Goal: Information Seeking & Learning: Check status

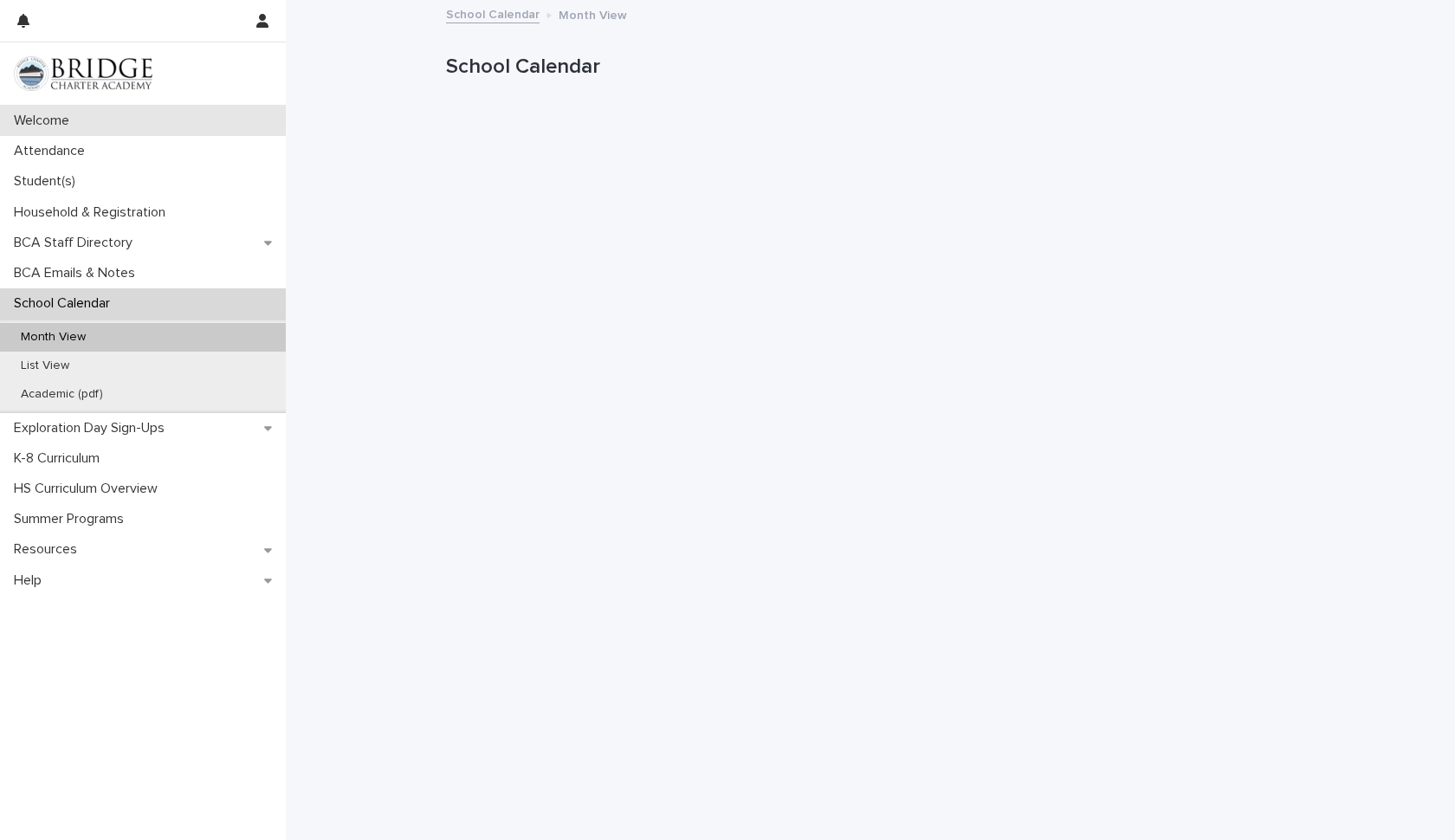
click at [32, 121] on p "Welcome" at bounding box center [45, 121] width 76 height 17
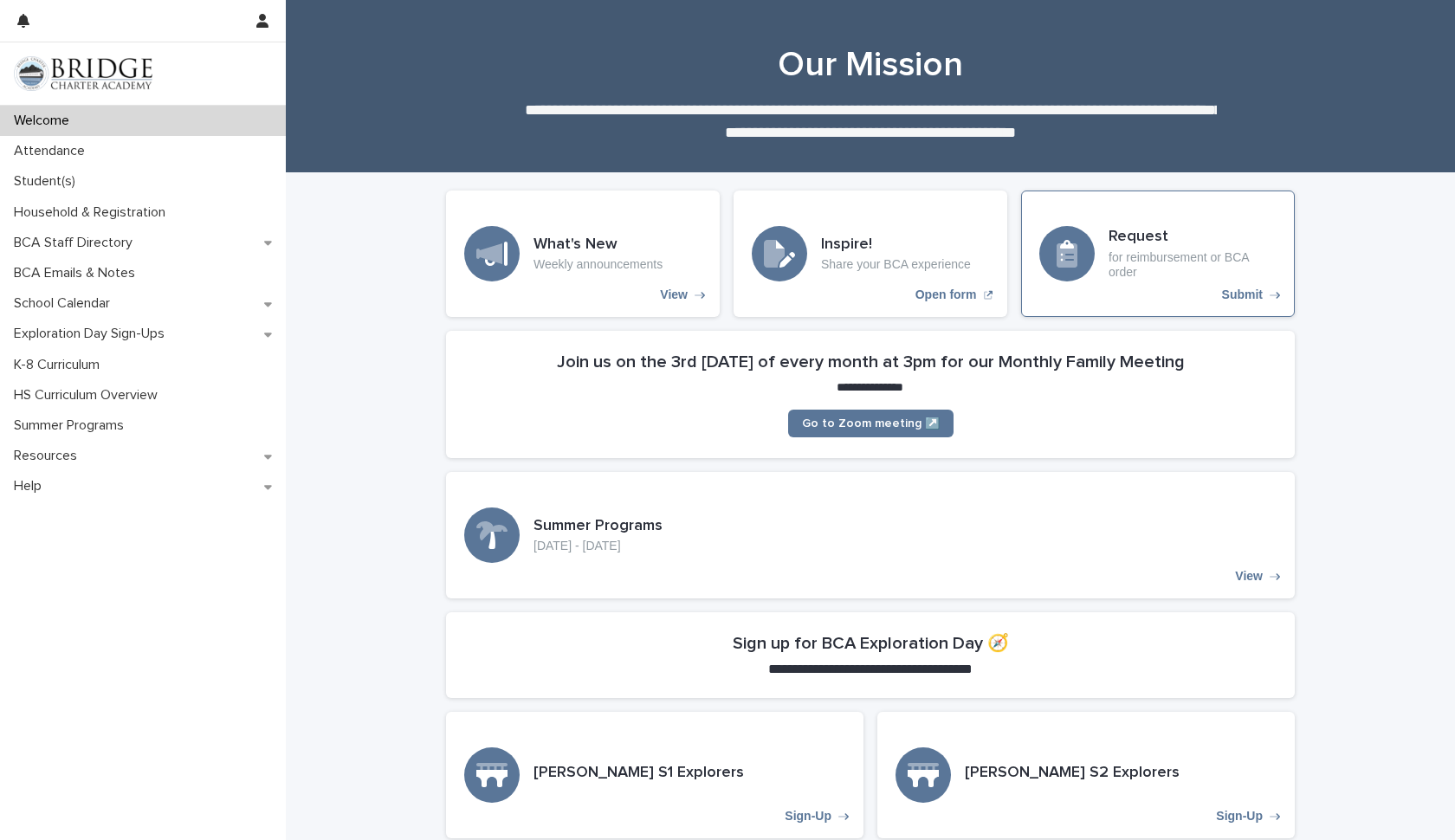
click at [1159, 250] on p "for reimbursement or BCA order" at bounding box center [1193, 265] width 168 height 30
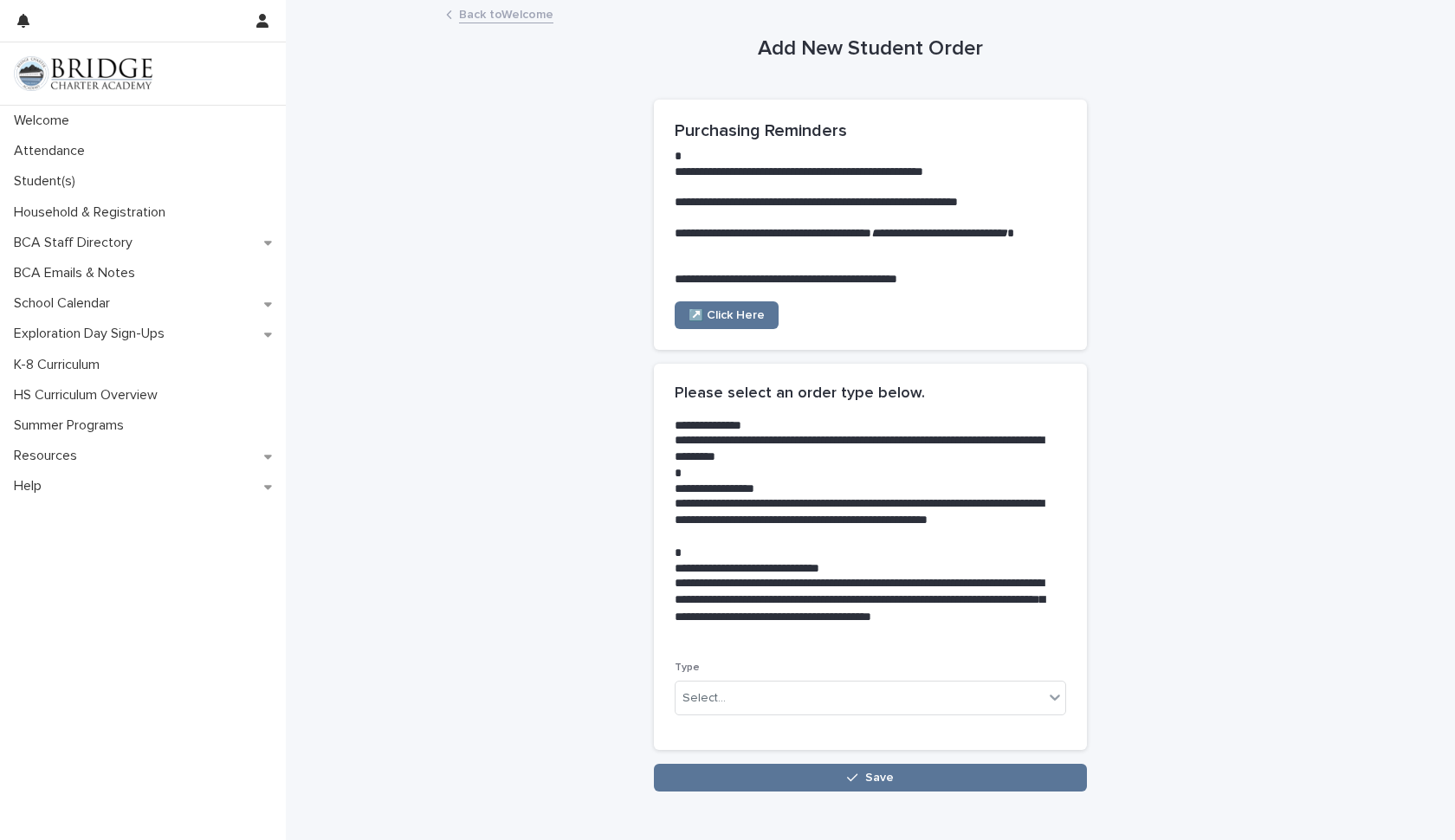
click at [500, 21] on link "Back to Welcome" at bounding box center [506, 13] width 94 height 20
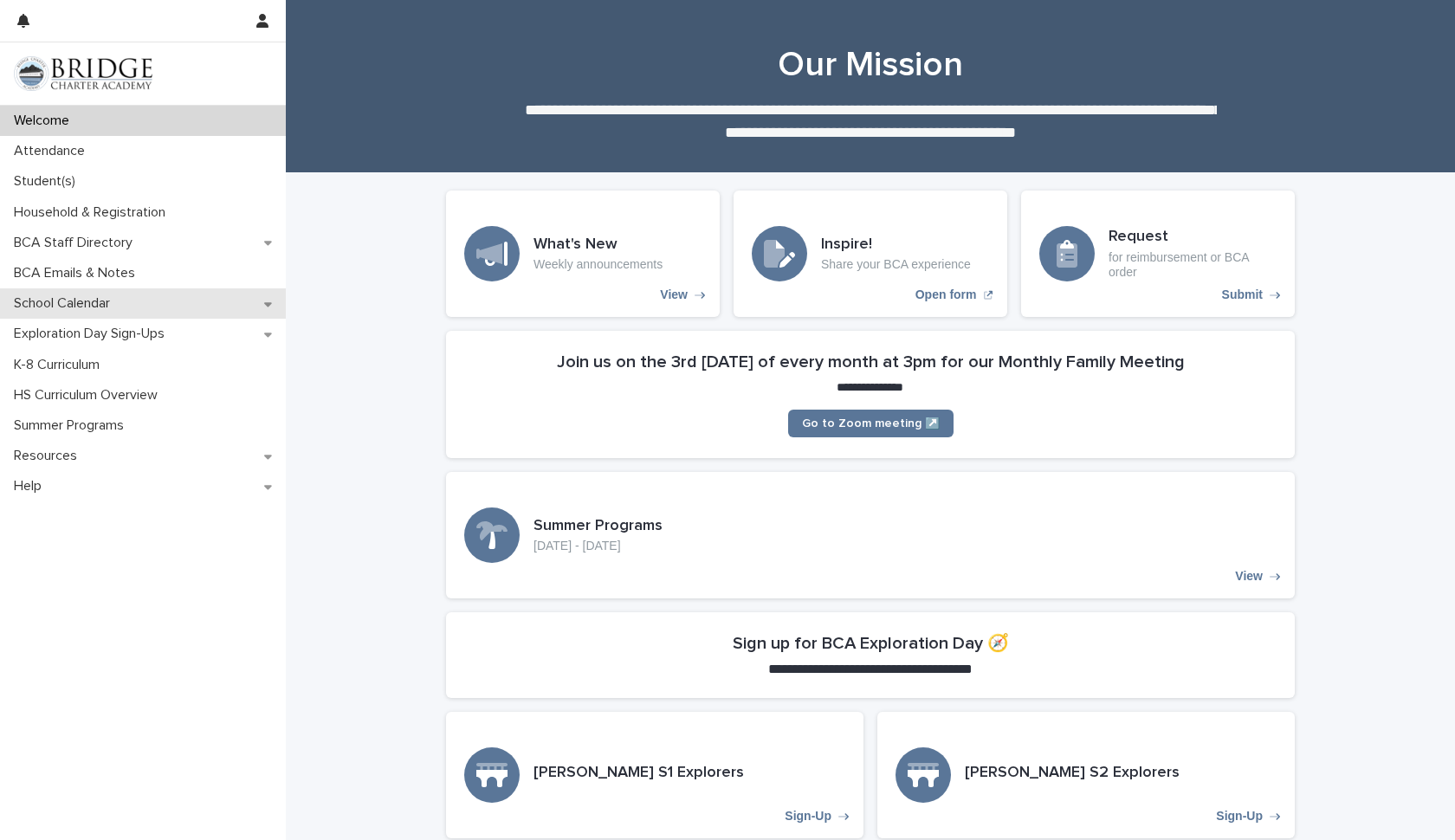
click at [275, 309] on div "School Calendar" at bounding box center [143, 303] width 286 height 31
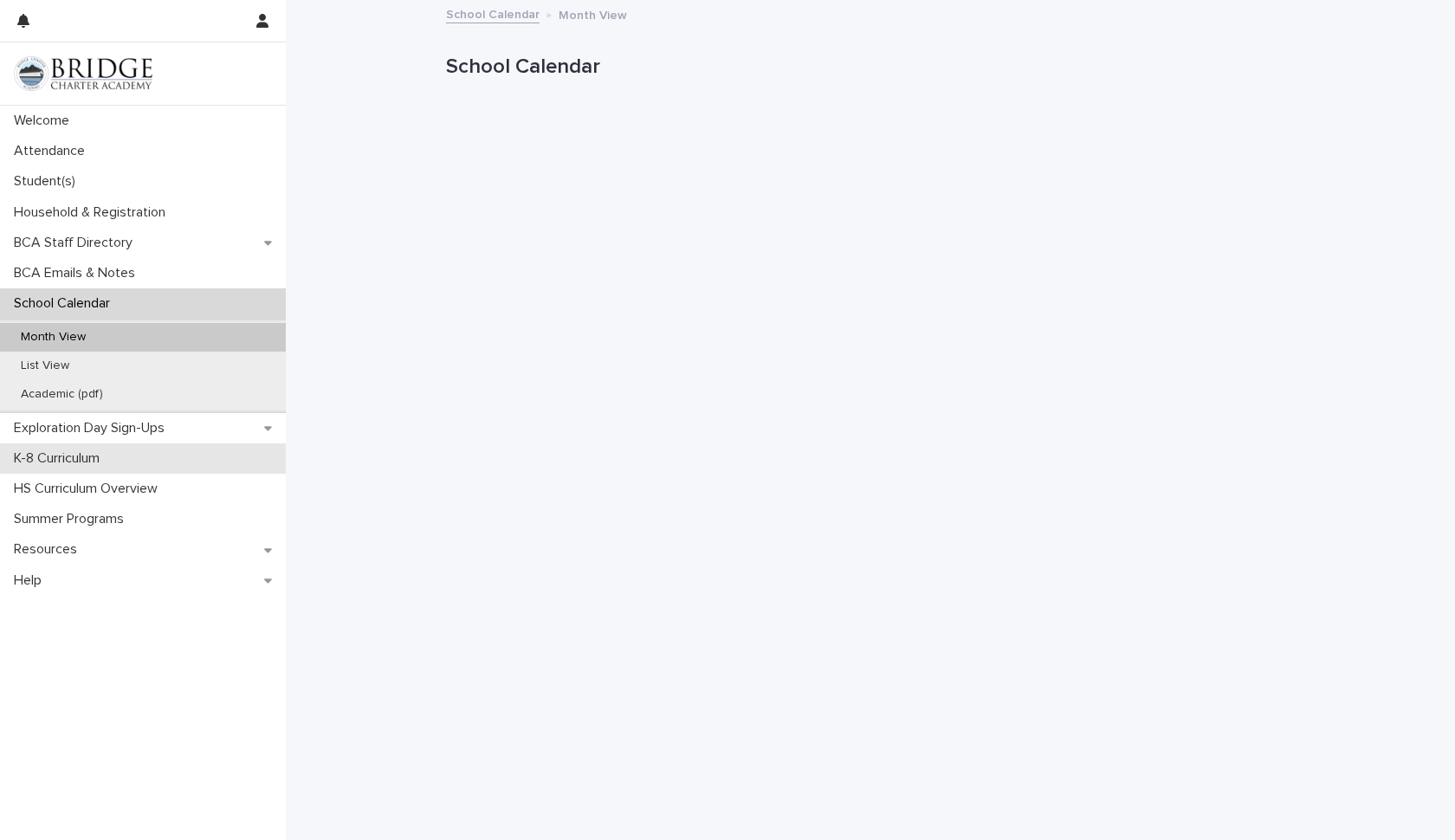
click at [64, 454] on p "K-8 Curriculum" at bounding box center [60, 458] width 107 height 17
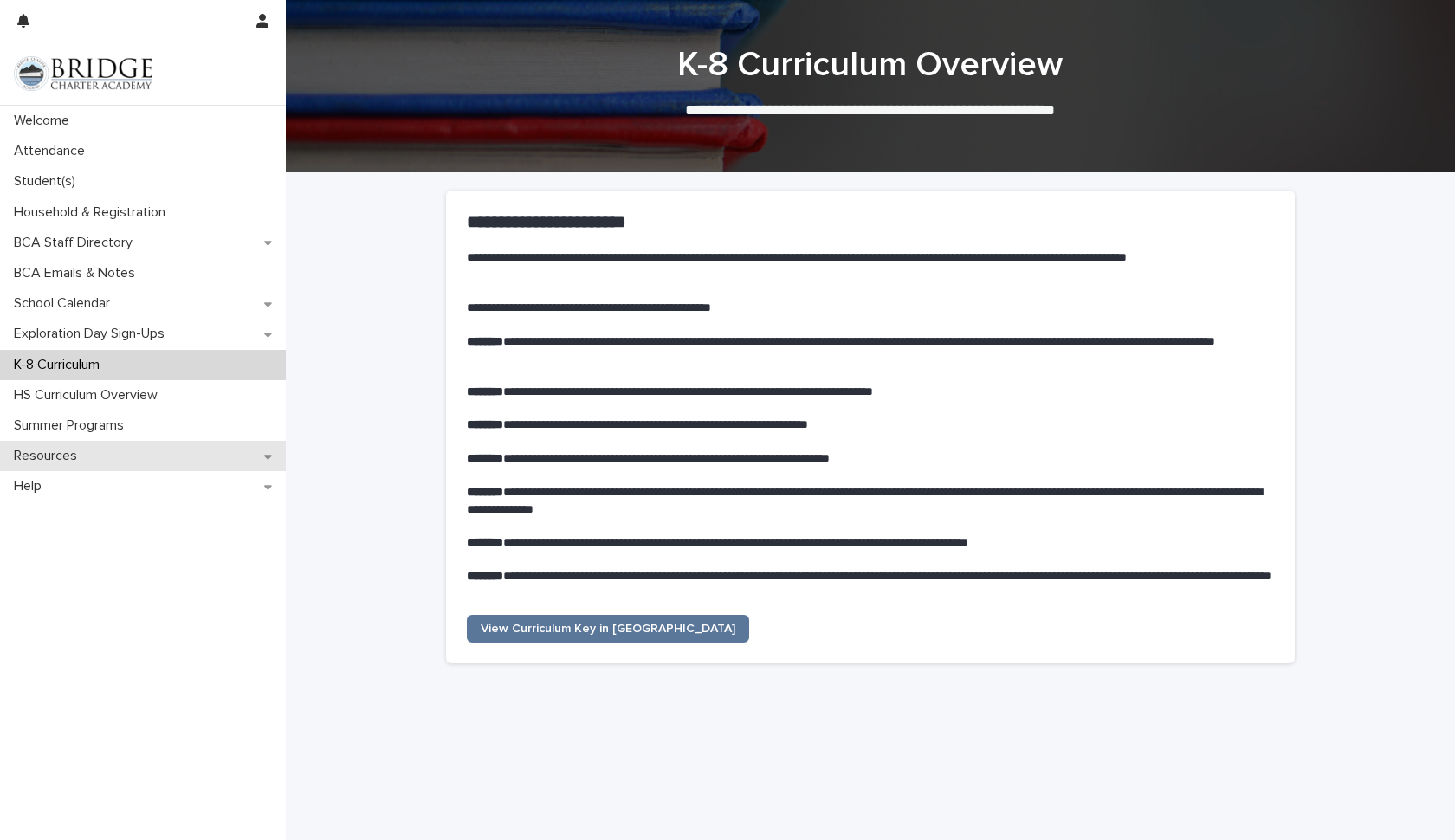
click at [263, 452] on div "Resources" at bounding box center [143, 455] width 286 height 31
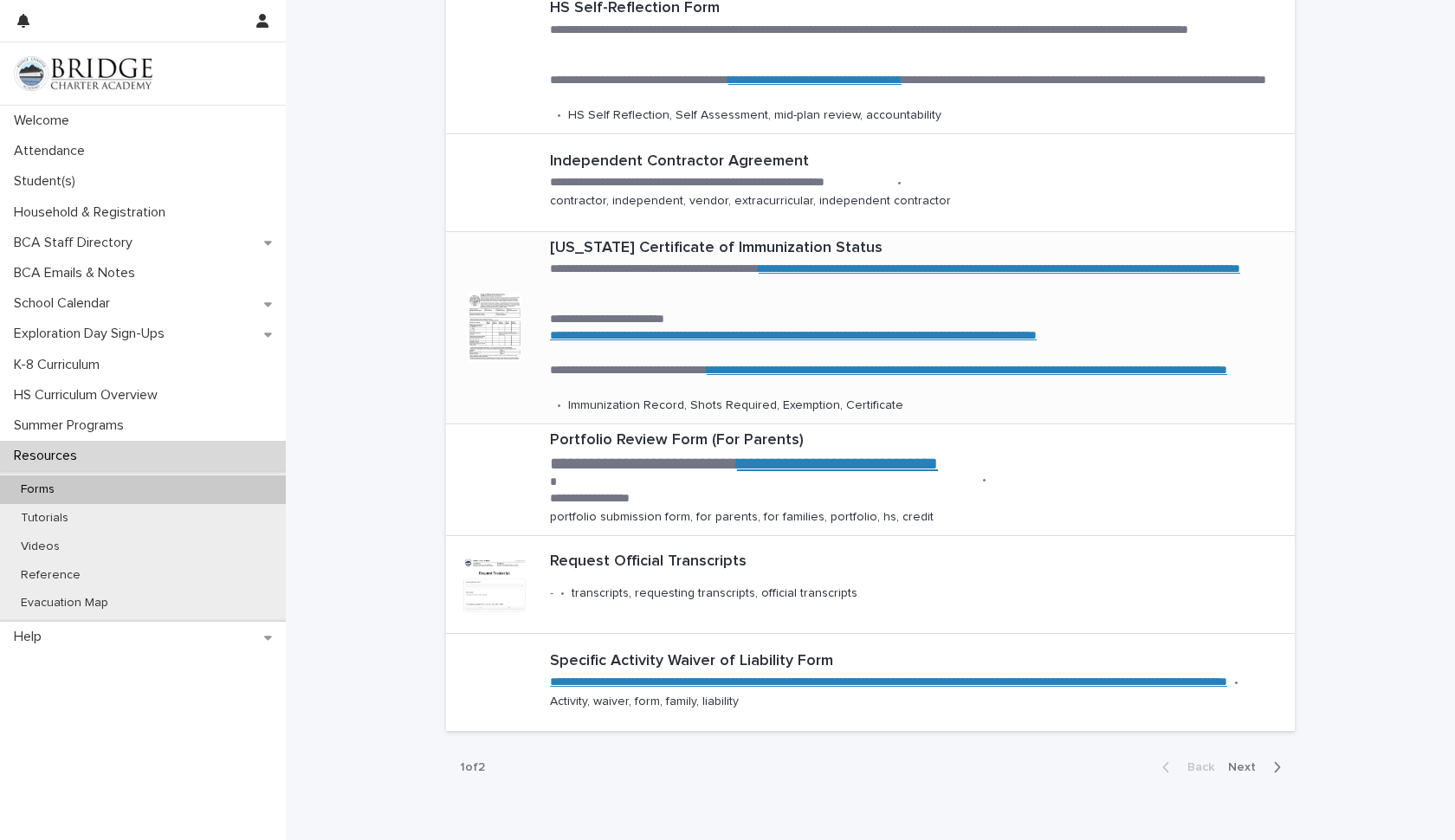
scroll to position [495, 0]
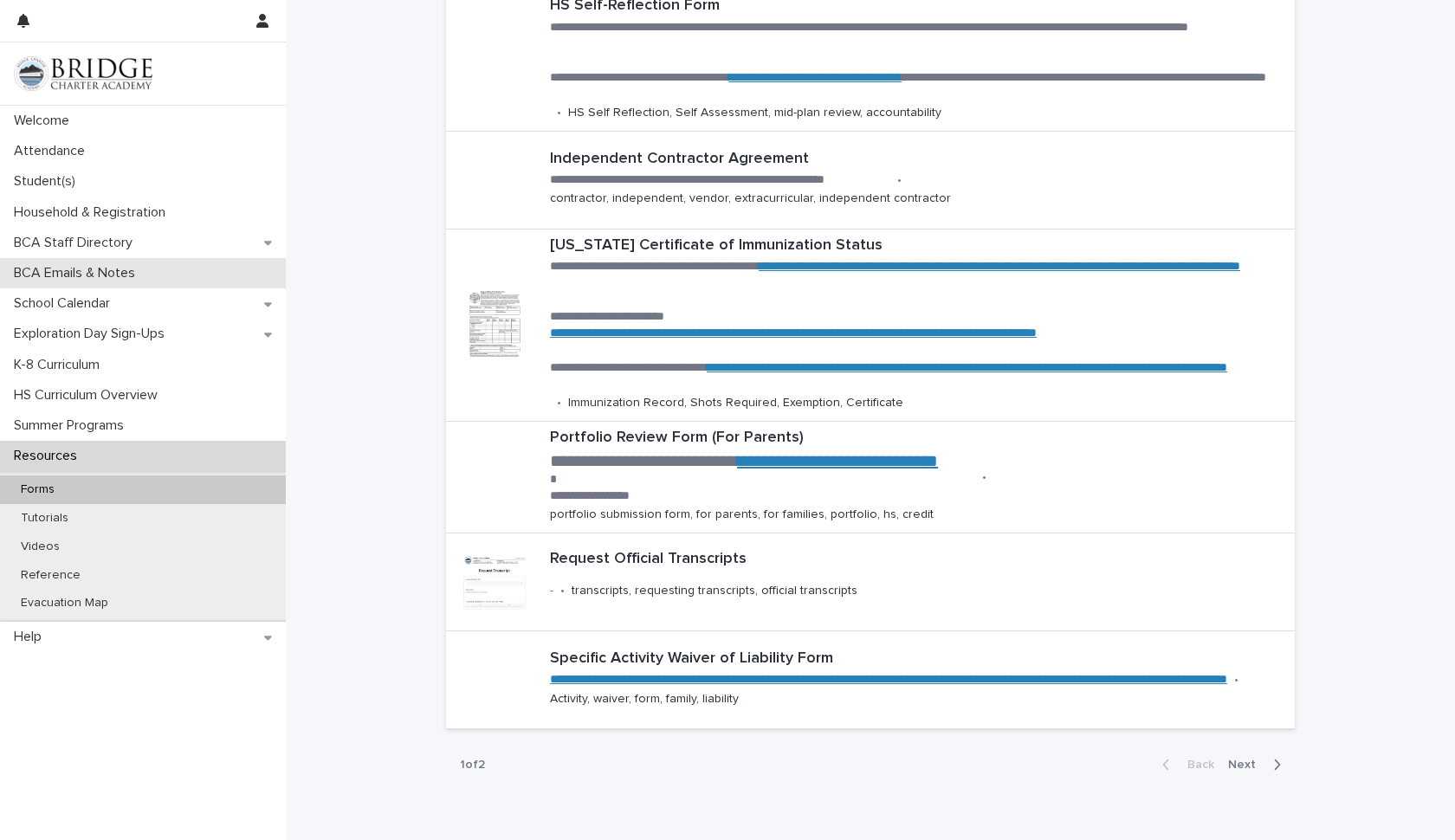
click at [204, 265] on div "BCA Emails & Notes" at bounding box center [143, 273] width 286 height 31
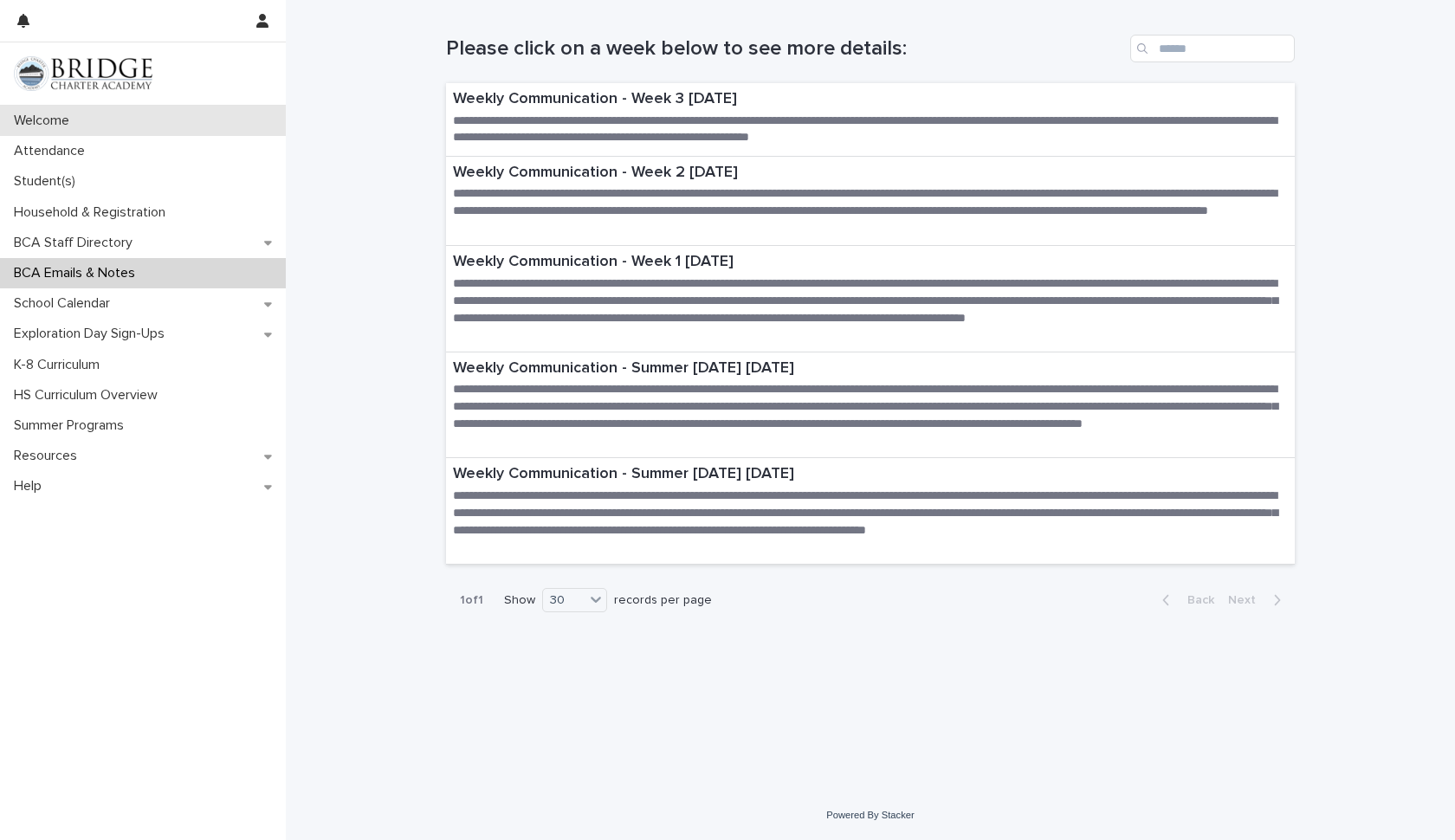
click at [131, 119] on div "Welcome" at bounding box center [143, 121] width 286 height 31
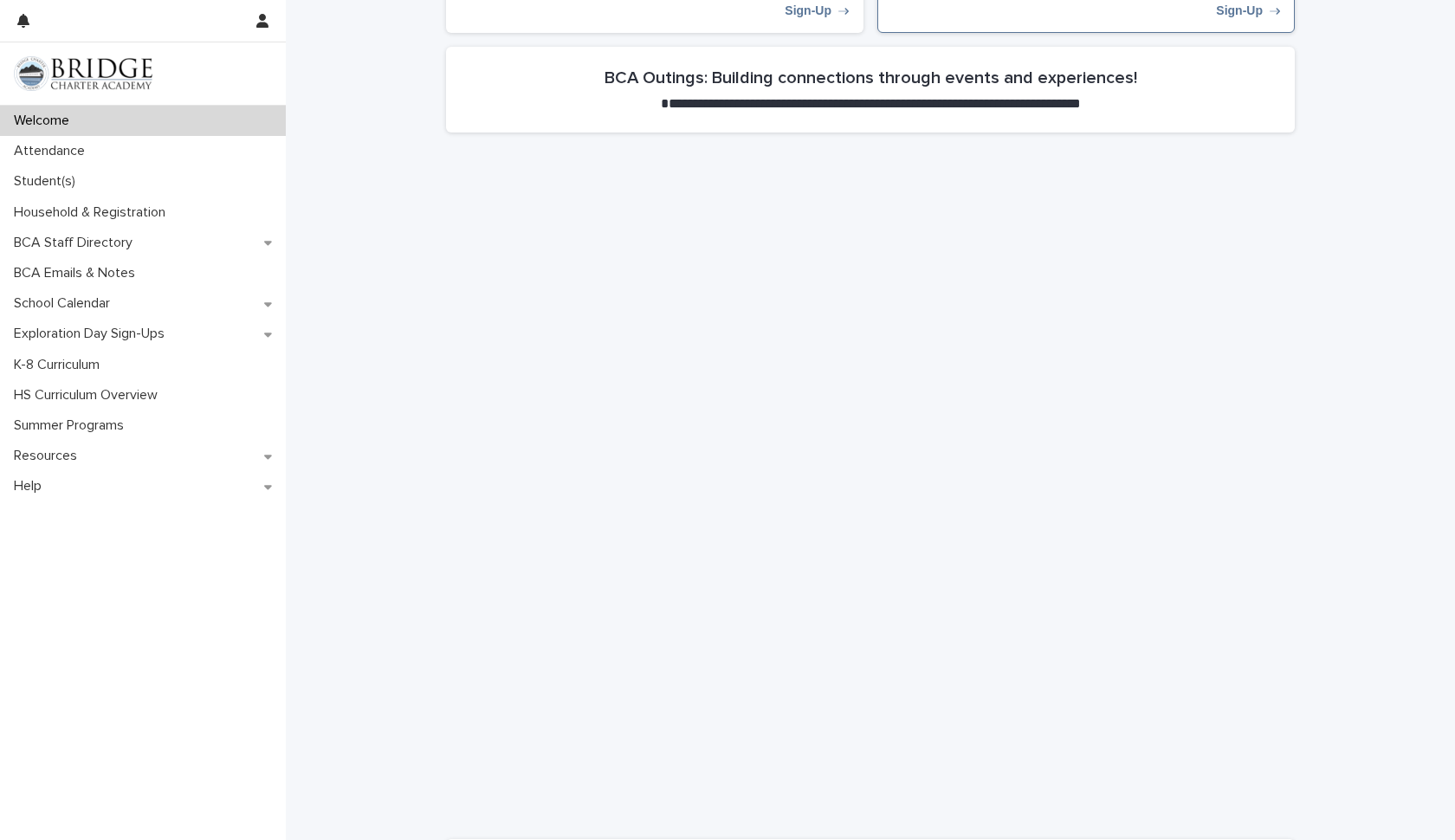
scroll to position [783, 0]
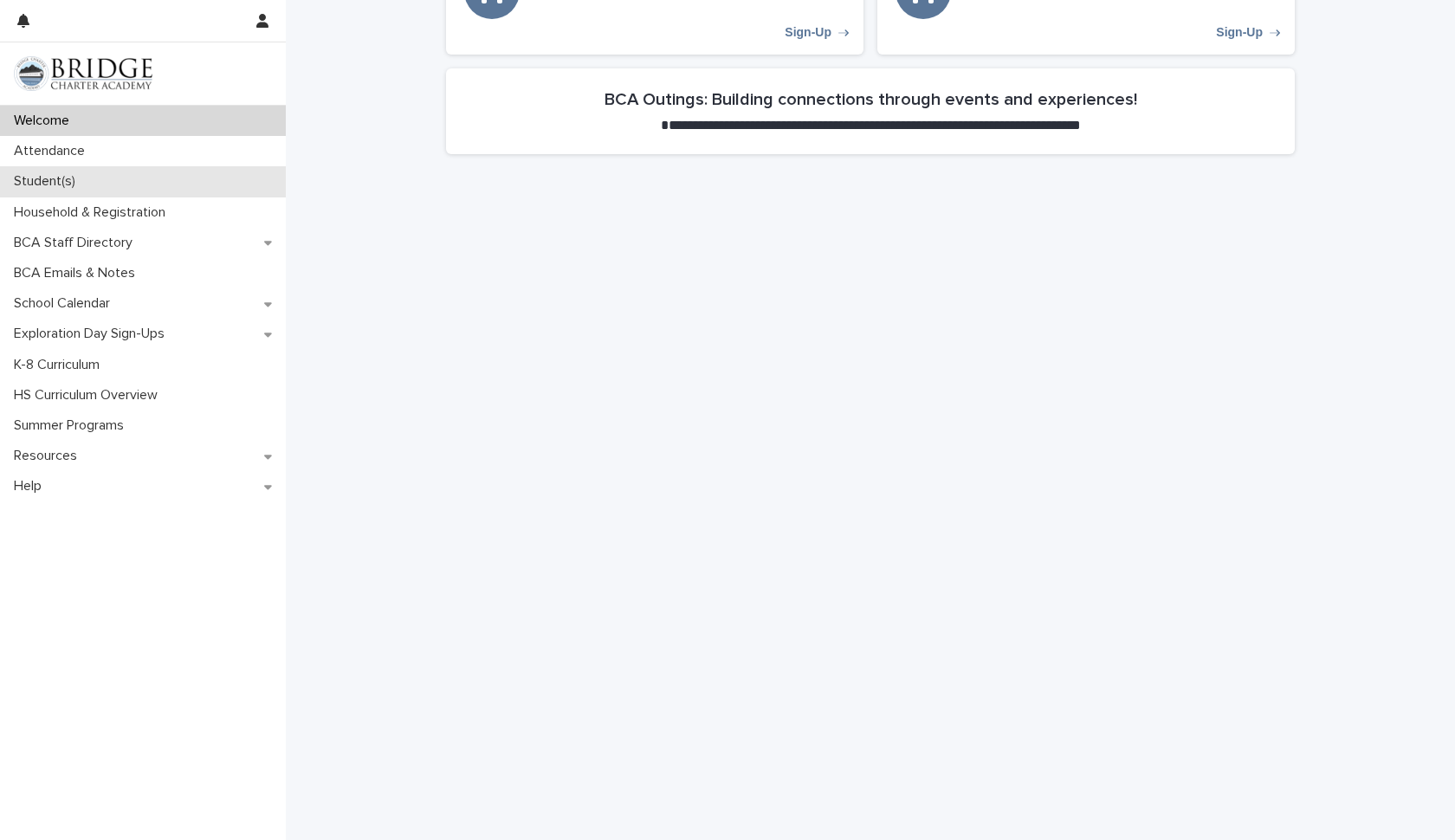
click at [129, 177] on div "Student(s)" at bounding box center [143, 181] width 286 height 31
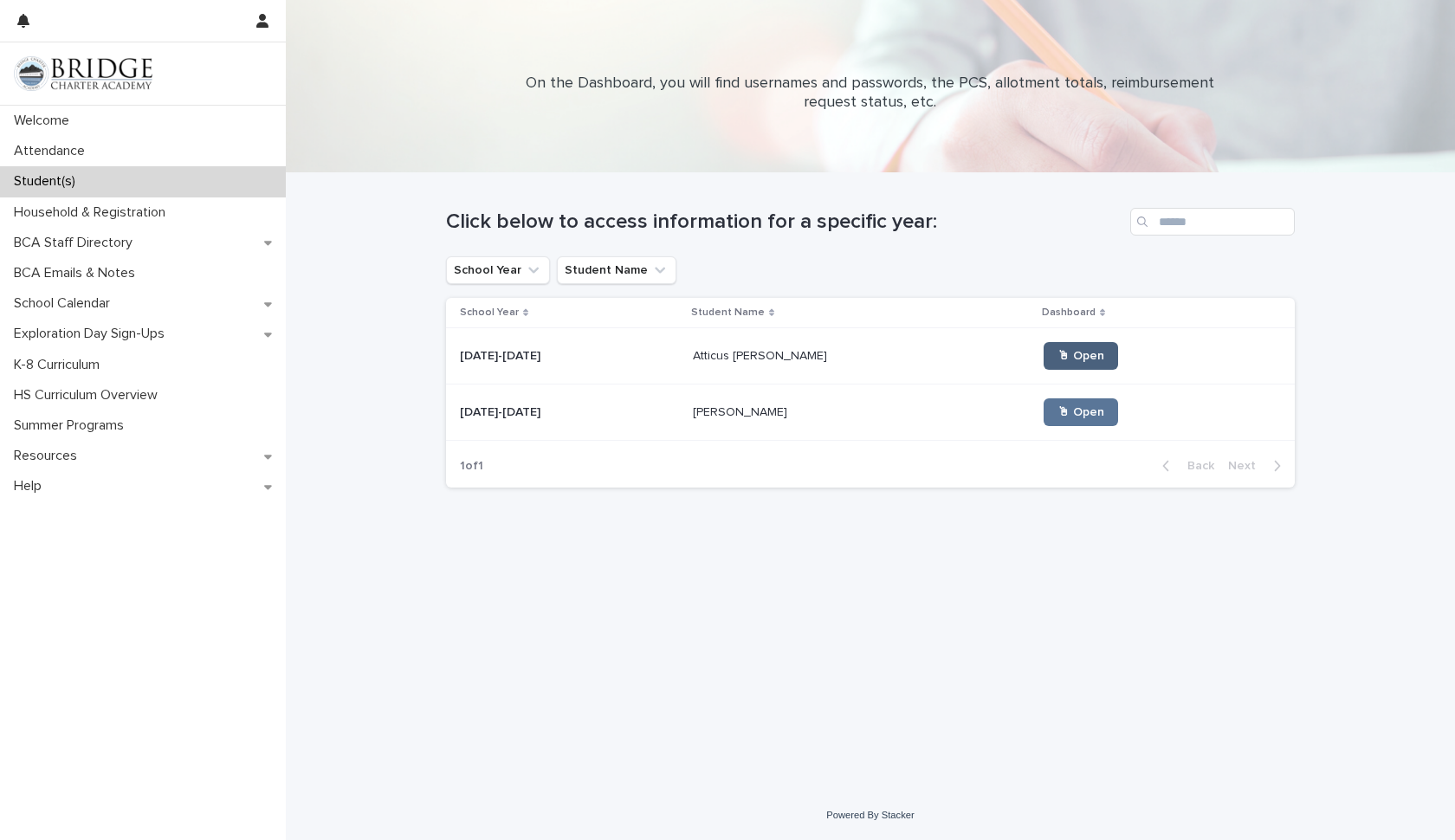
click at [1043, 350] on link "🖱 Open" at bounding box center [1080, 356] width 74 height 28
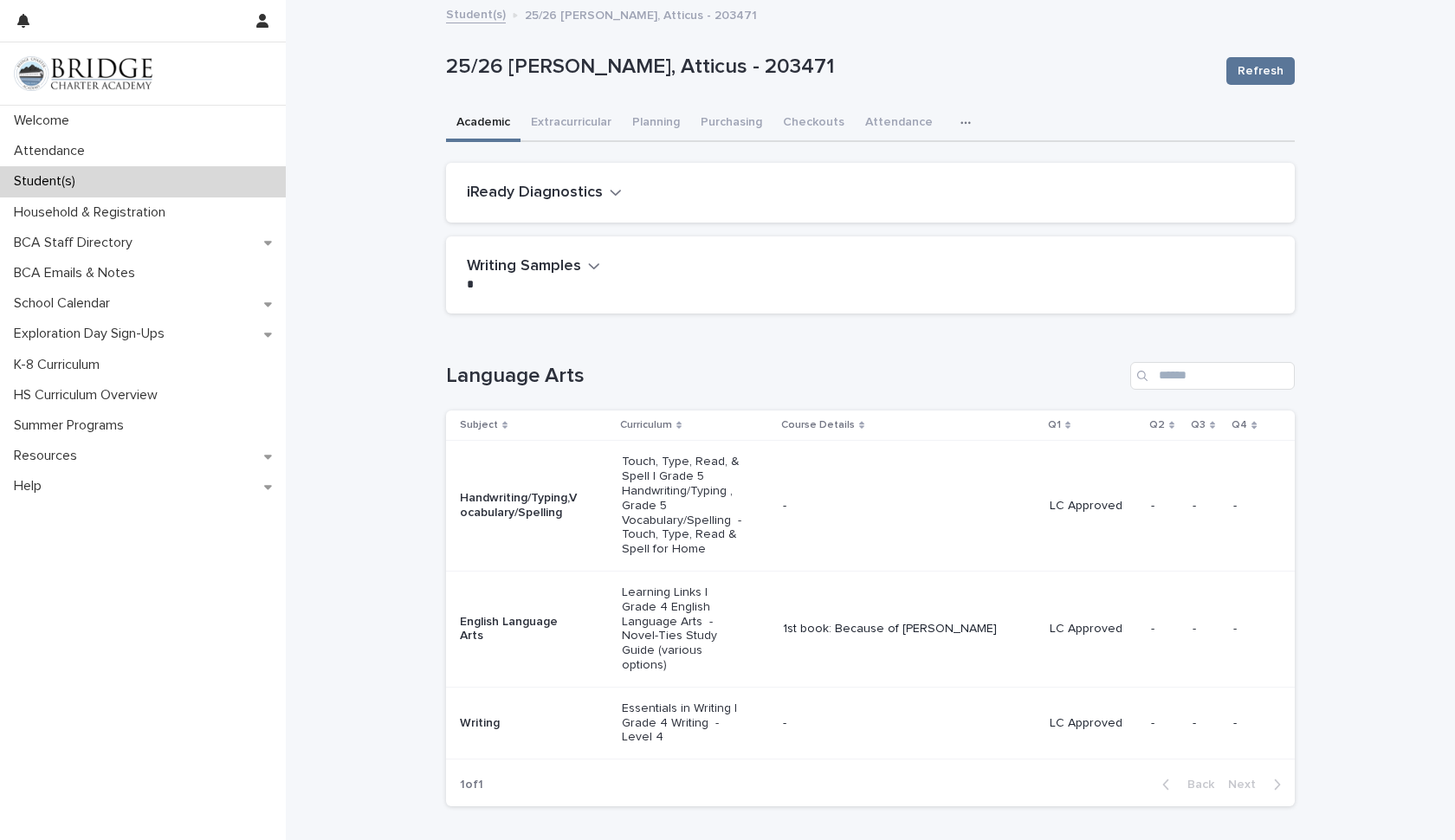
click at [614, 193] on icon "button" at bounding box center [616, 192] width 12 height 16
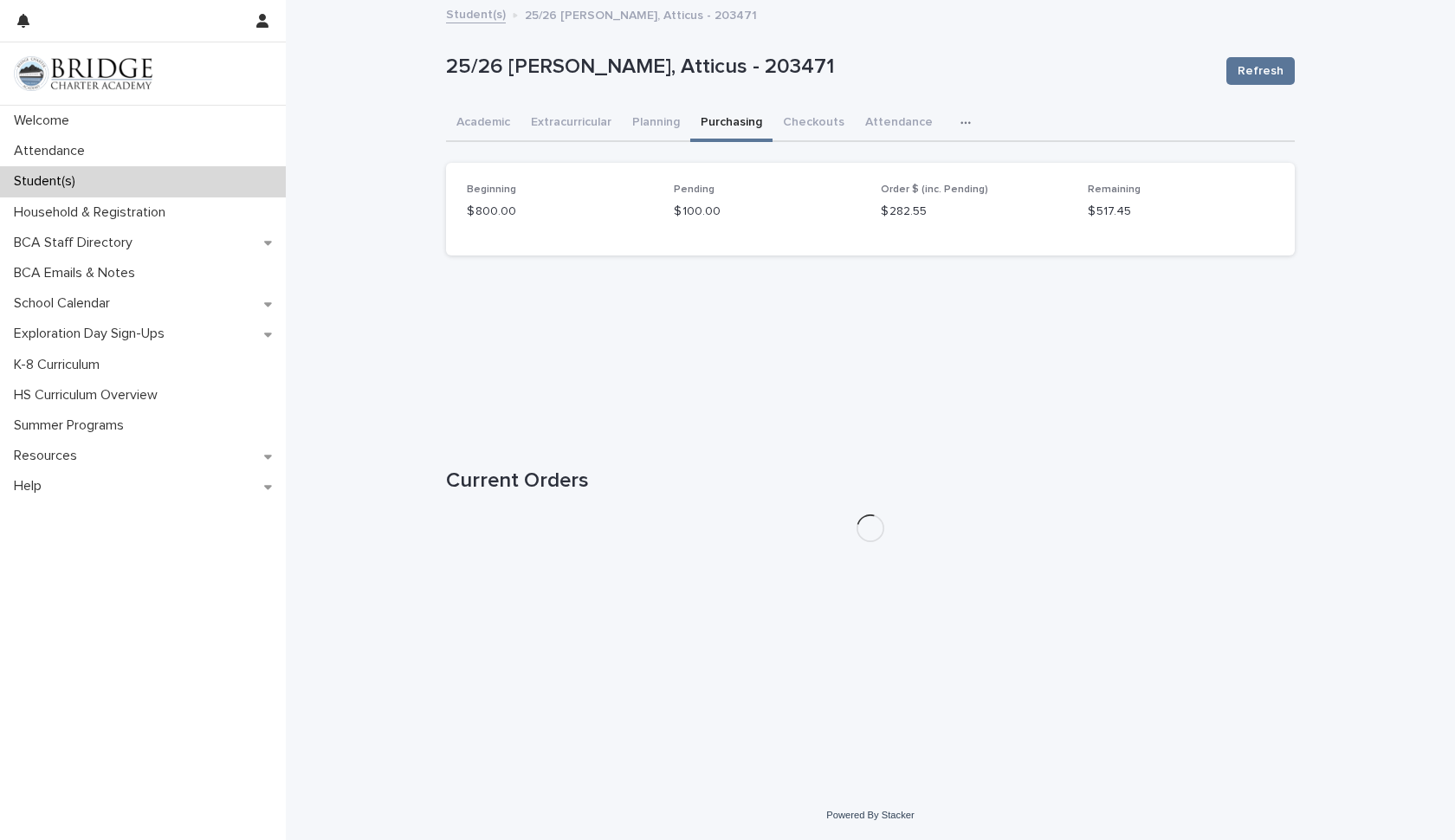
click at [727, 126] on button "Purchasing" at bounding box center [731, 124] width 82 height 37
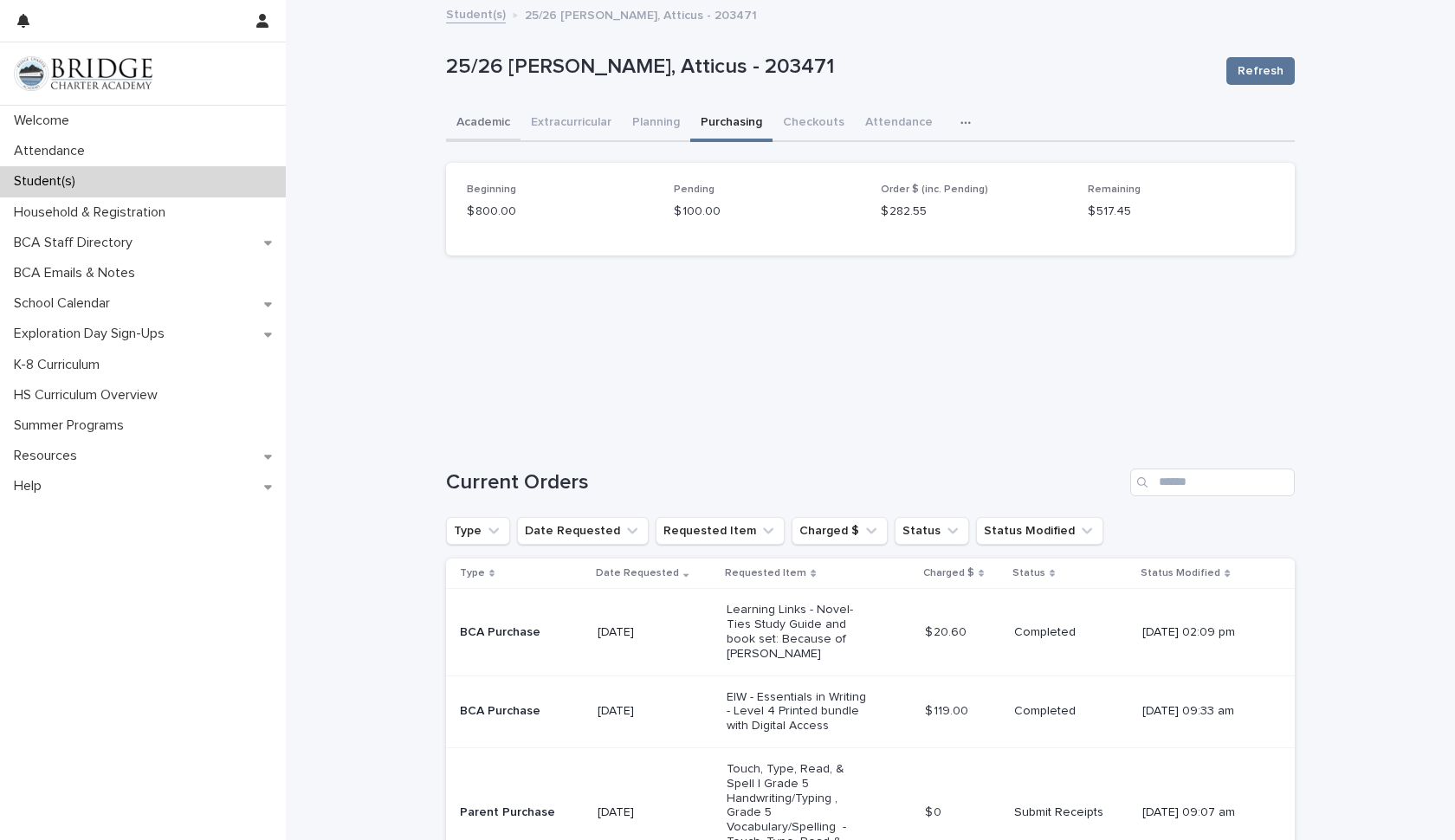
click at [481, 118] on button "Academic" at bounding box center [483, 124] width 74 height 37
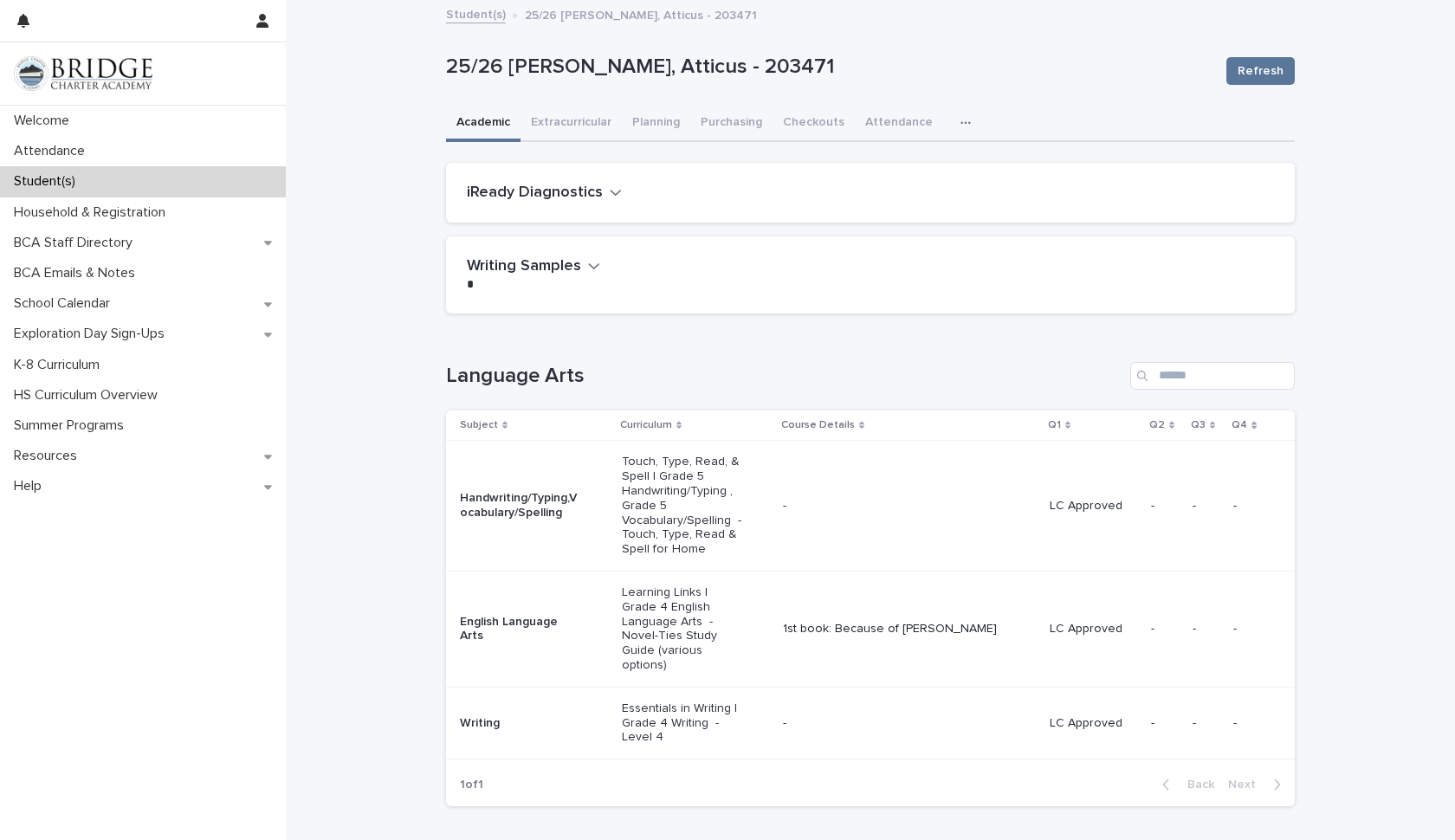
click at [480, 17] on link "Student(s)" at bounding box center [476, 13] width 59 height 20
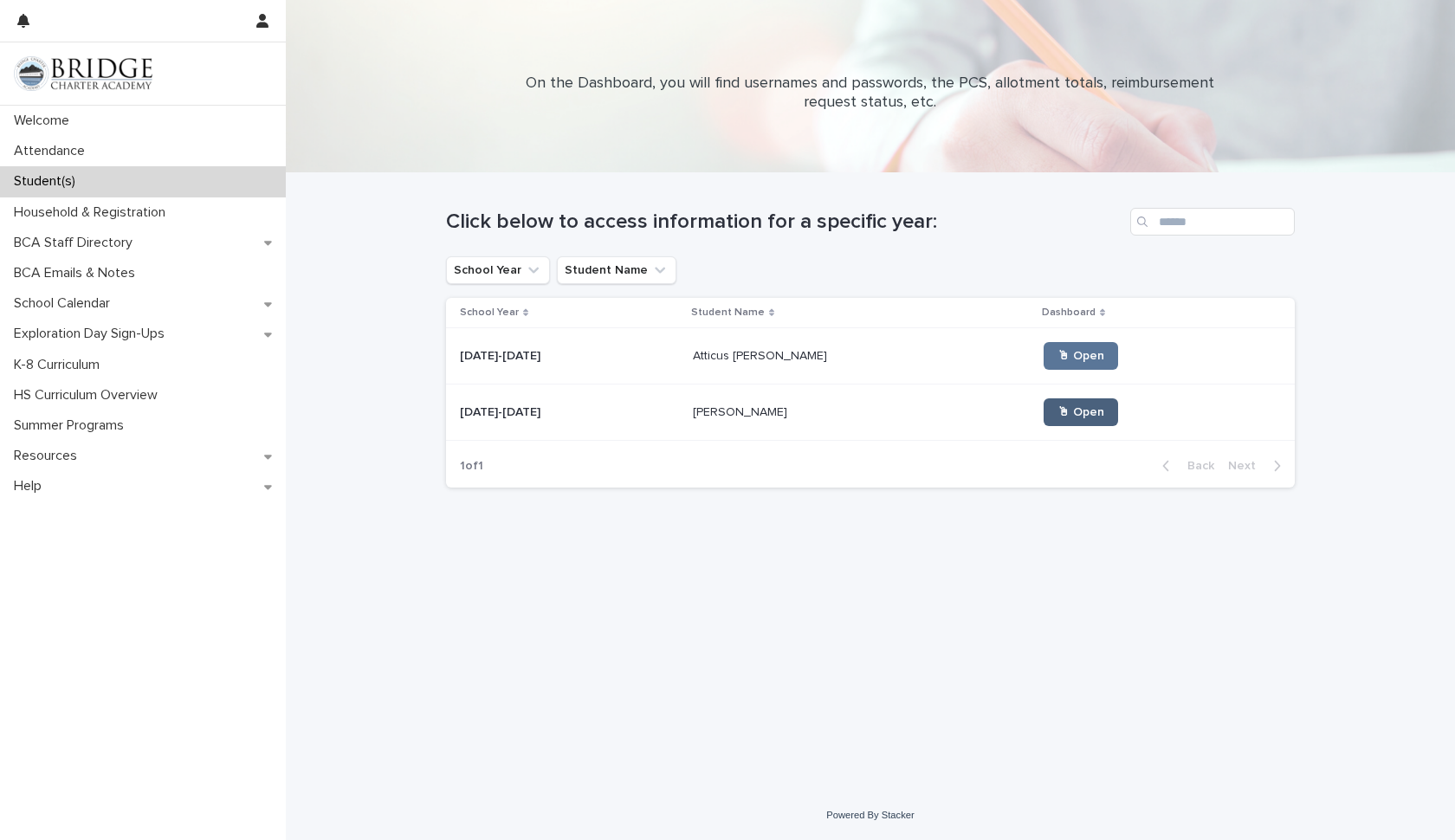
click at [1043, 424] on link "🖱 Open" at bounding box center [1080, 413] width 74 height 28
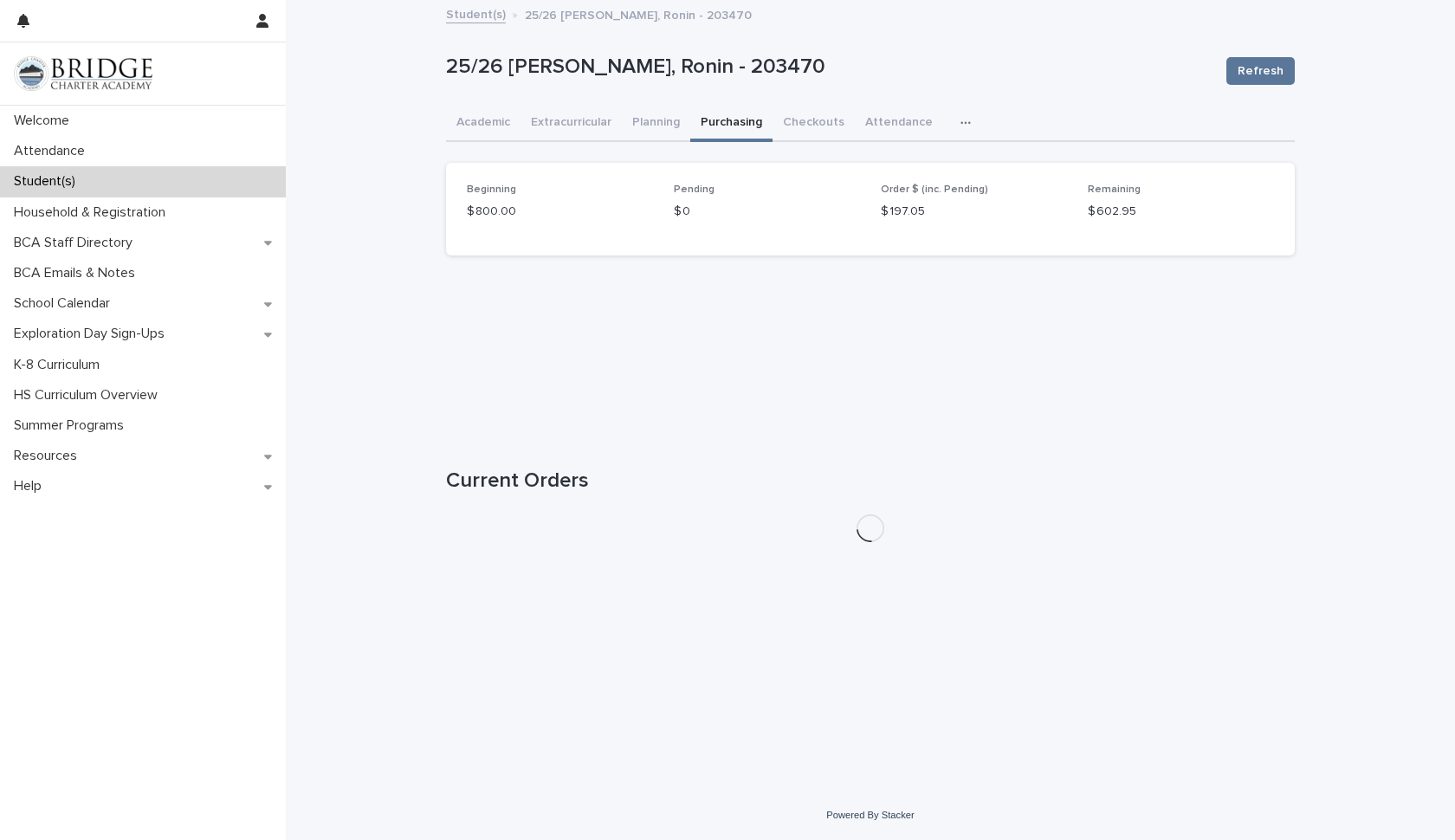
click at [735, 126] on button "Purchasing" at bounding box center [731, 124] width 82 height 37
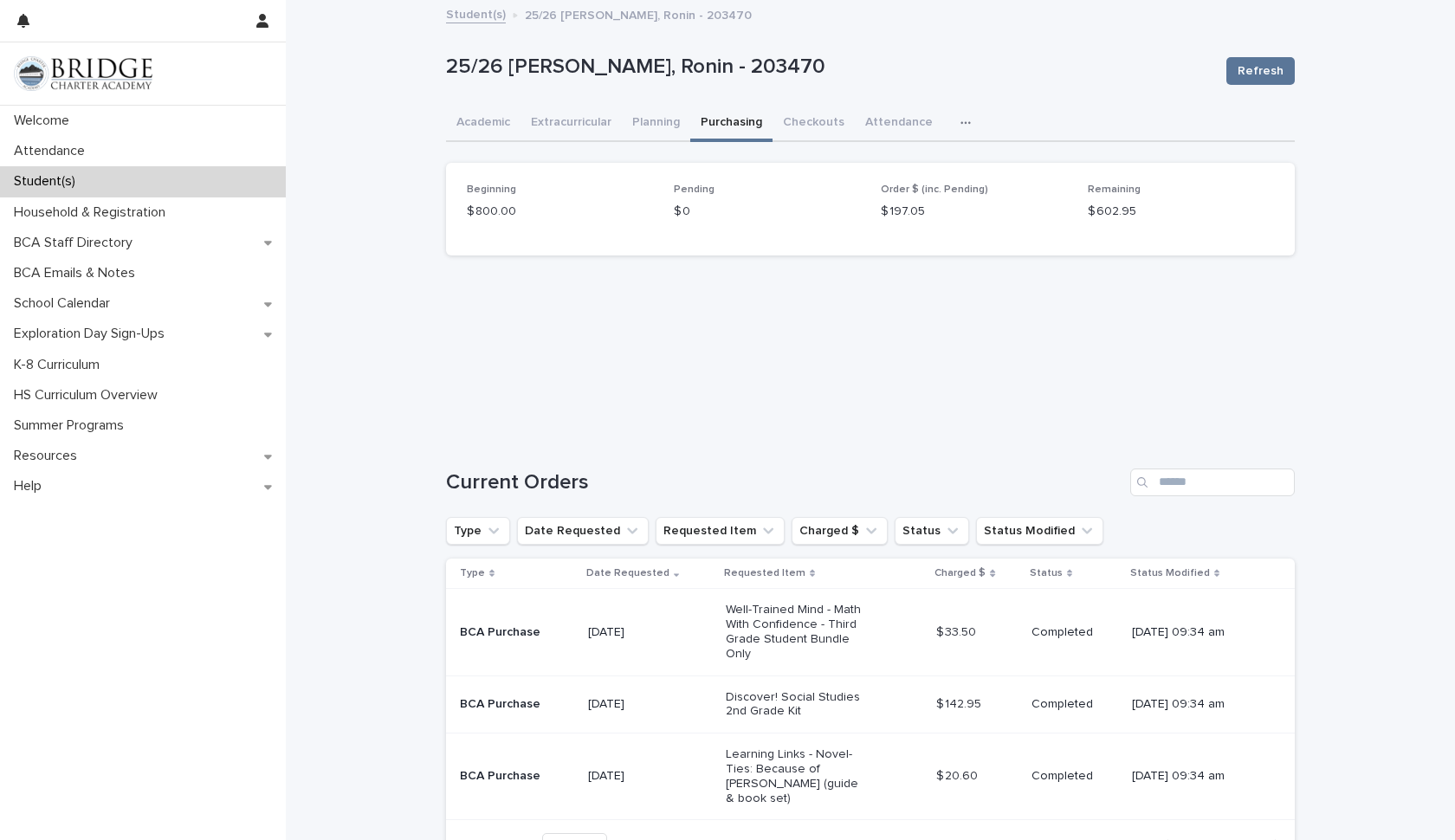
click at [479, 15] on link "Student(s)" at bounding box center [476, 13] width 59 height 20
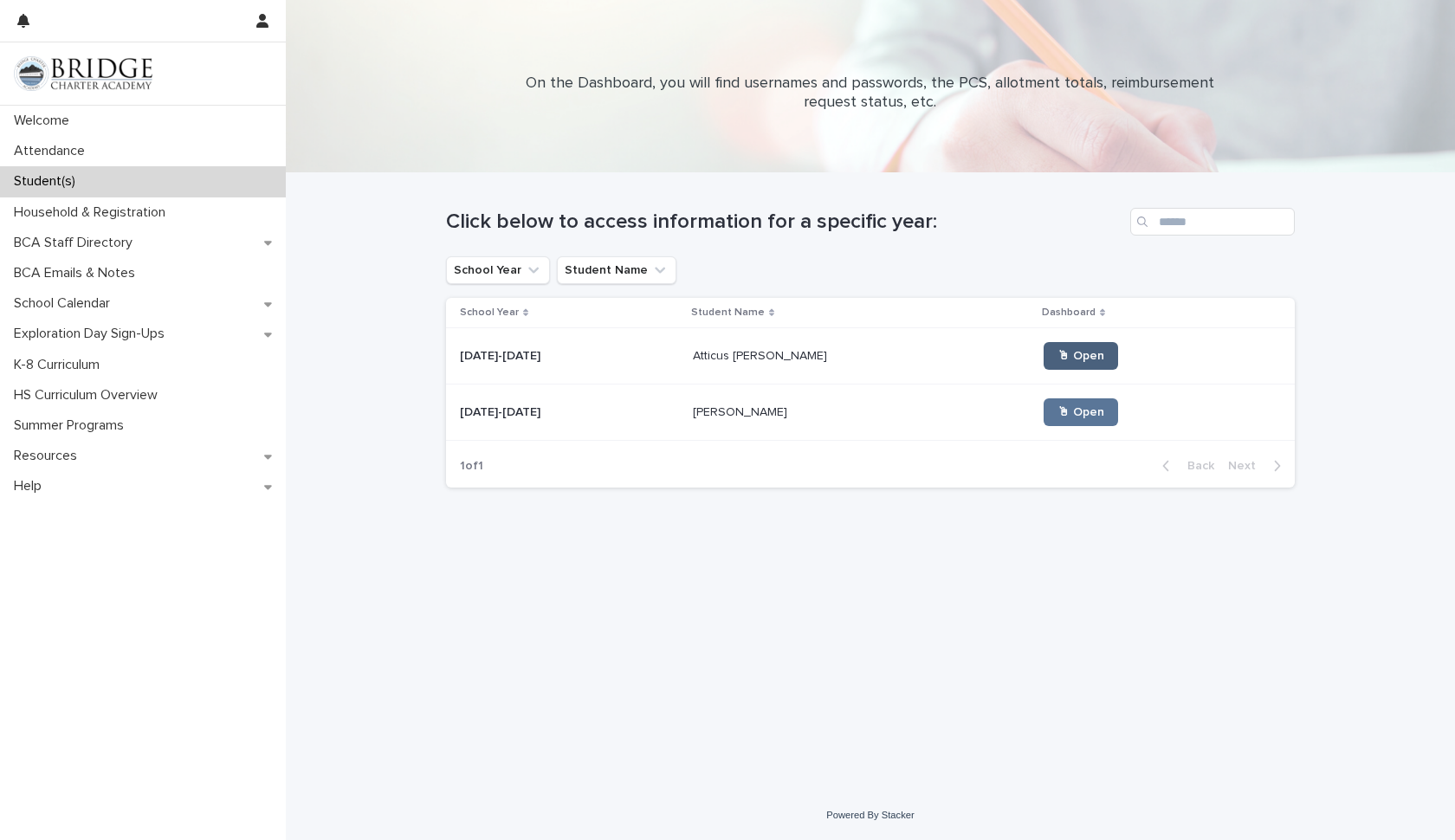
click at [1057, 359] on span "🖱 Open" at bounding box center [1080, 356] width 46 height 12
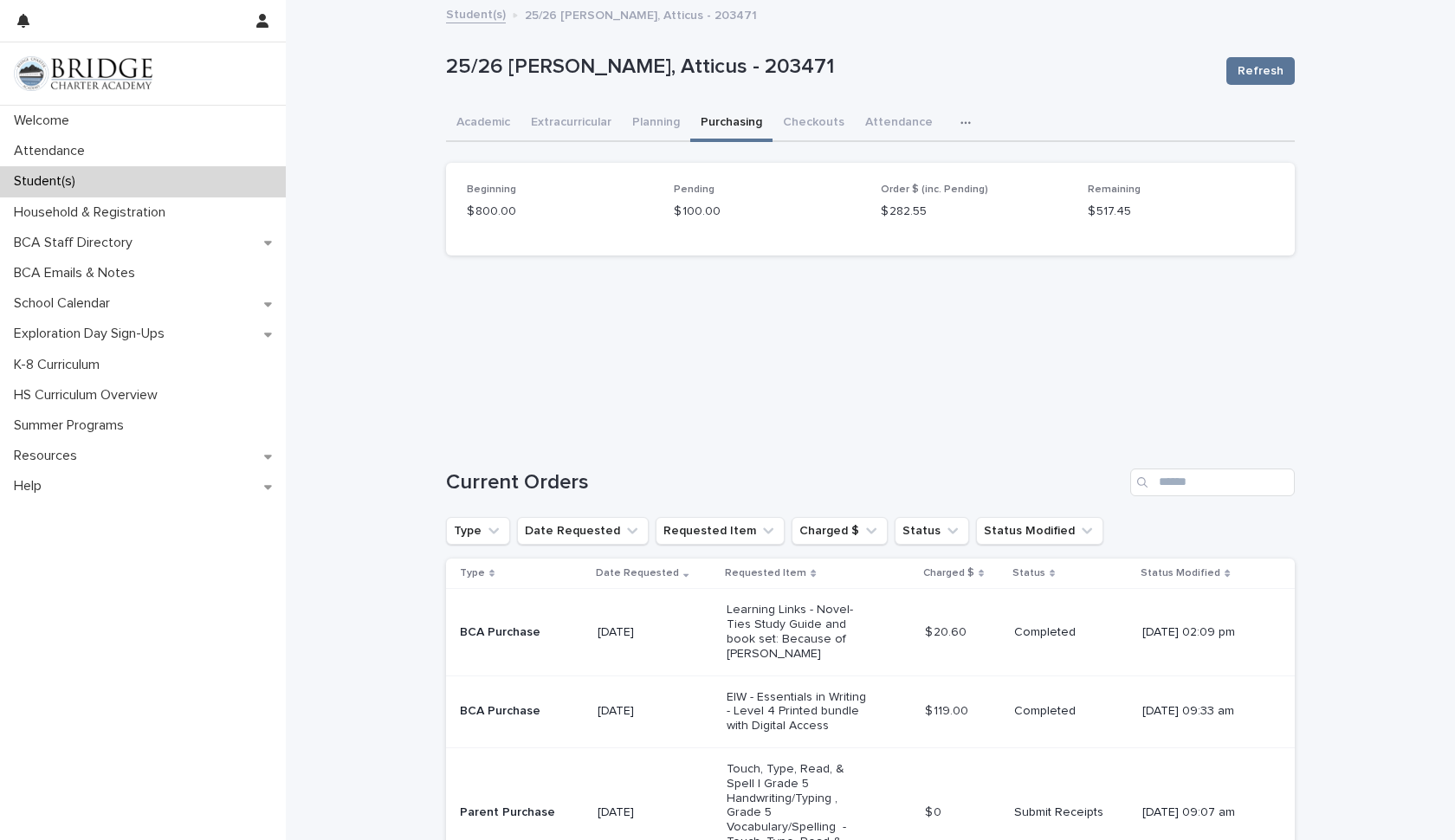
click at [732, 117] on button "Purchasing" at bounding box center [731, 124] width 82 height 37
click at [469, 12] on link "Student(s)" at bounding box center [476, 13] width 59 height 20
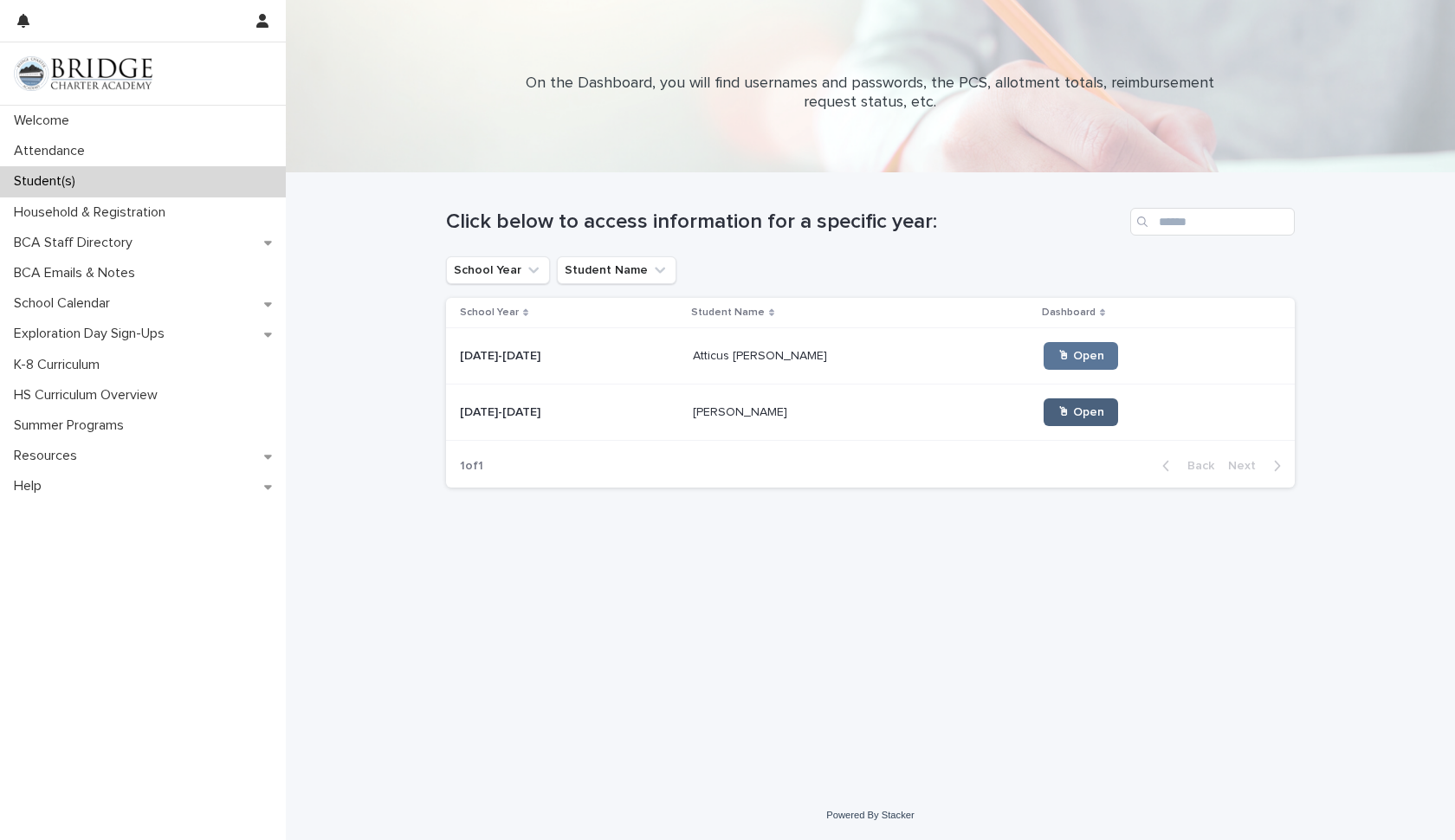
click at [1048, 419] on link "🖱 Open" at bounding box center [1080, 413] width 74 height 28
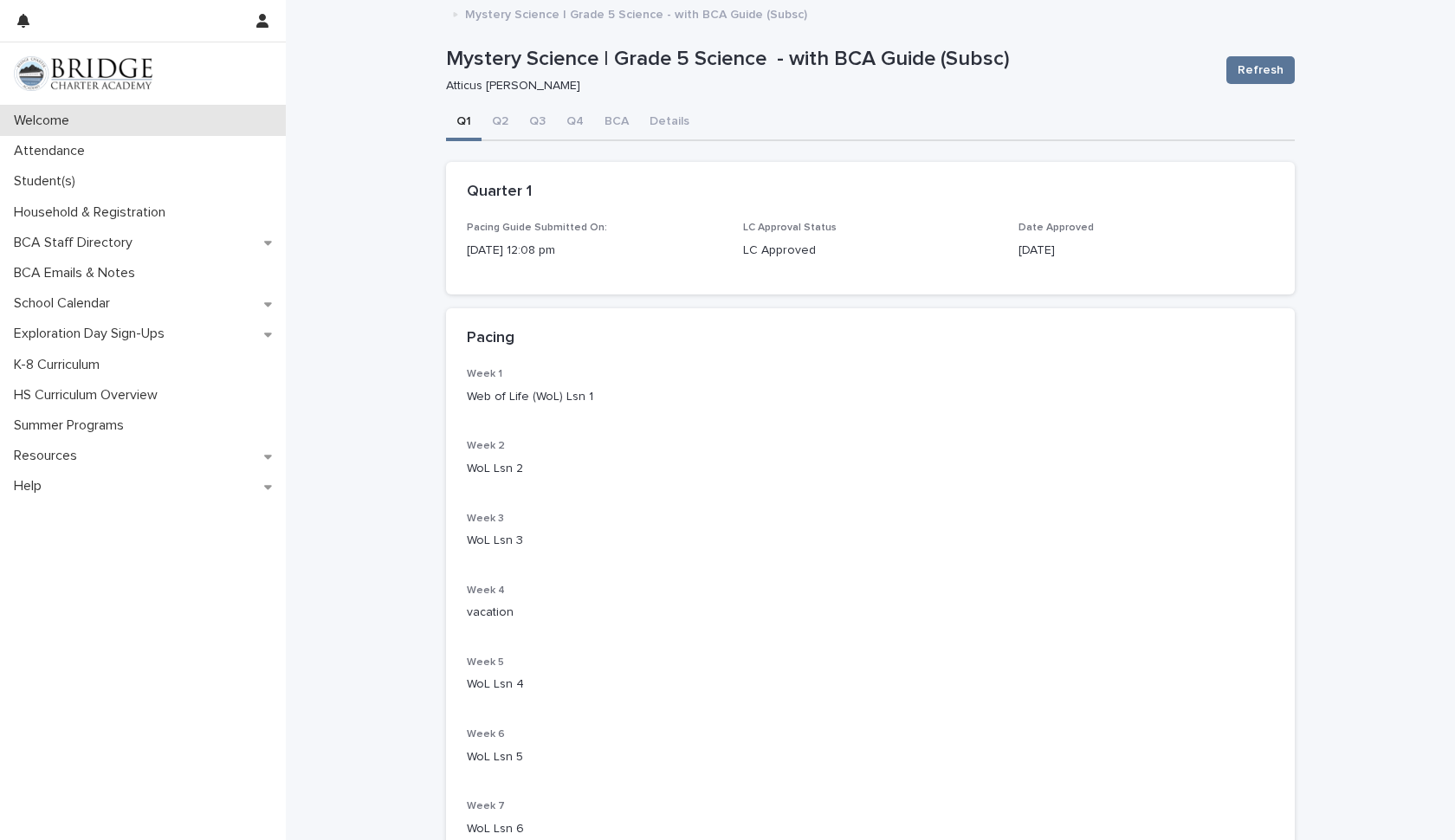
click at [53, 122] on p "Welcome" at bounding box center [45, 121] width 76 height 17
